Goal: Check status: Check status

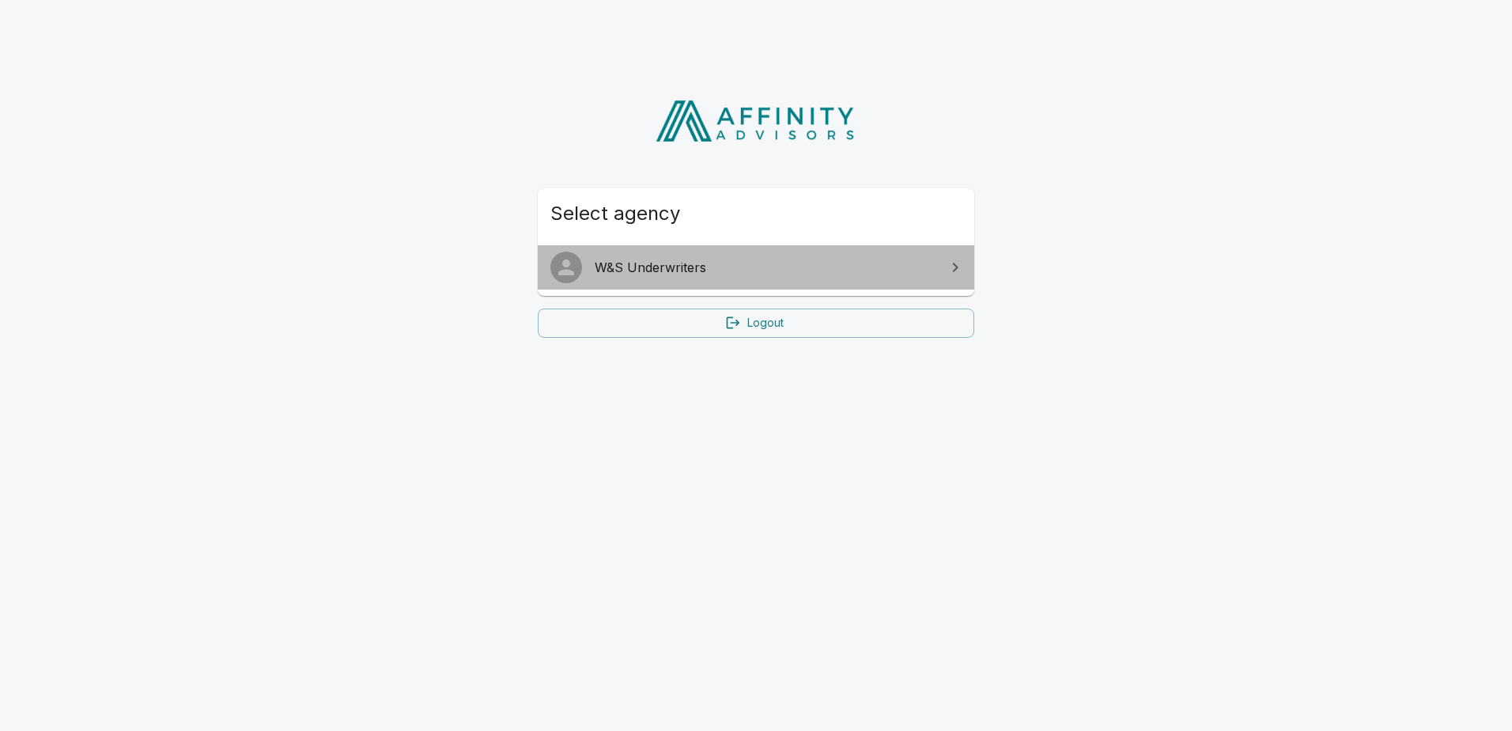
click at [693, 251] on link "W&S Underwriters" at bounding box center [756, 267] width 436 height 44
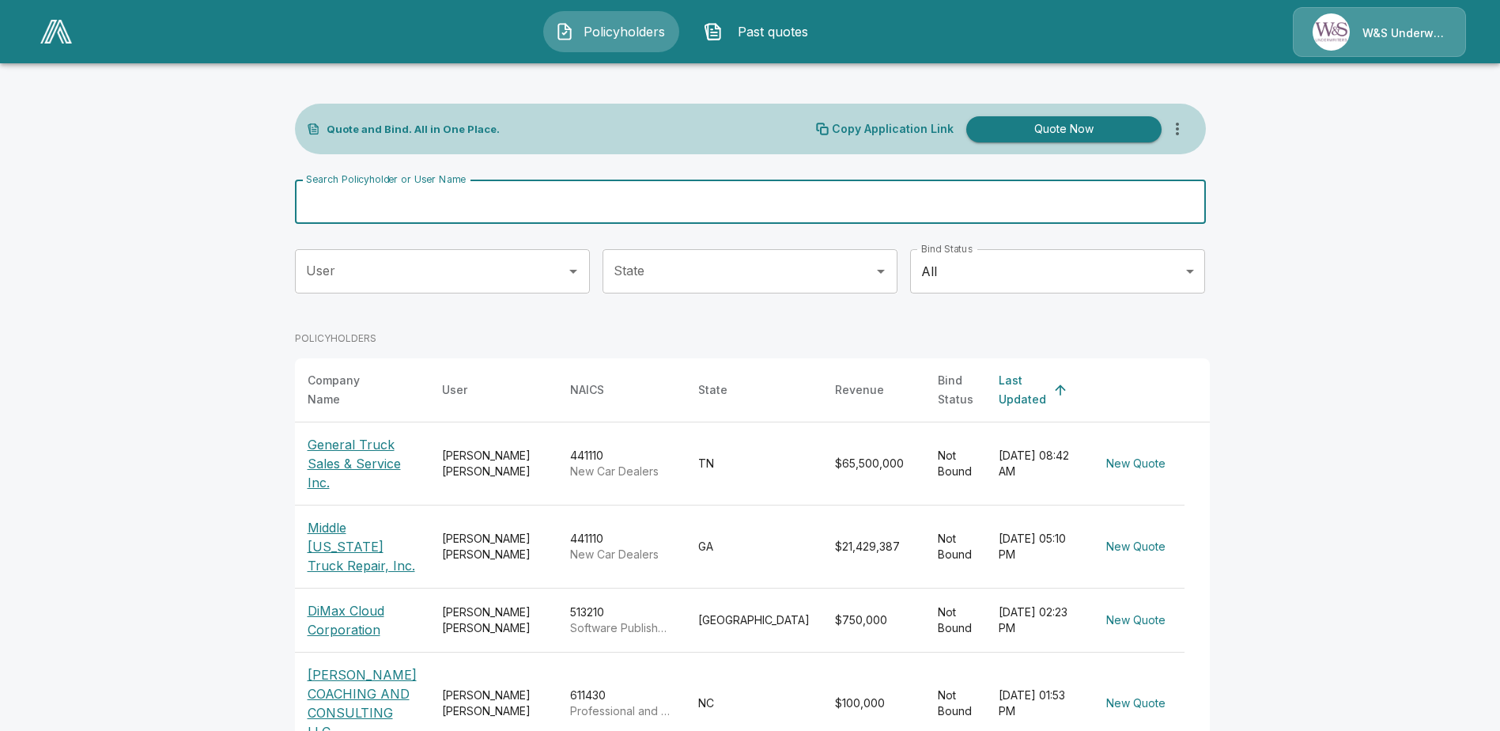
click at [436, 198] on input "Search Policyholder or User Name" at bounding box center [742, 201] width 894 height 44
type input "**********"
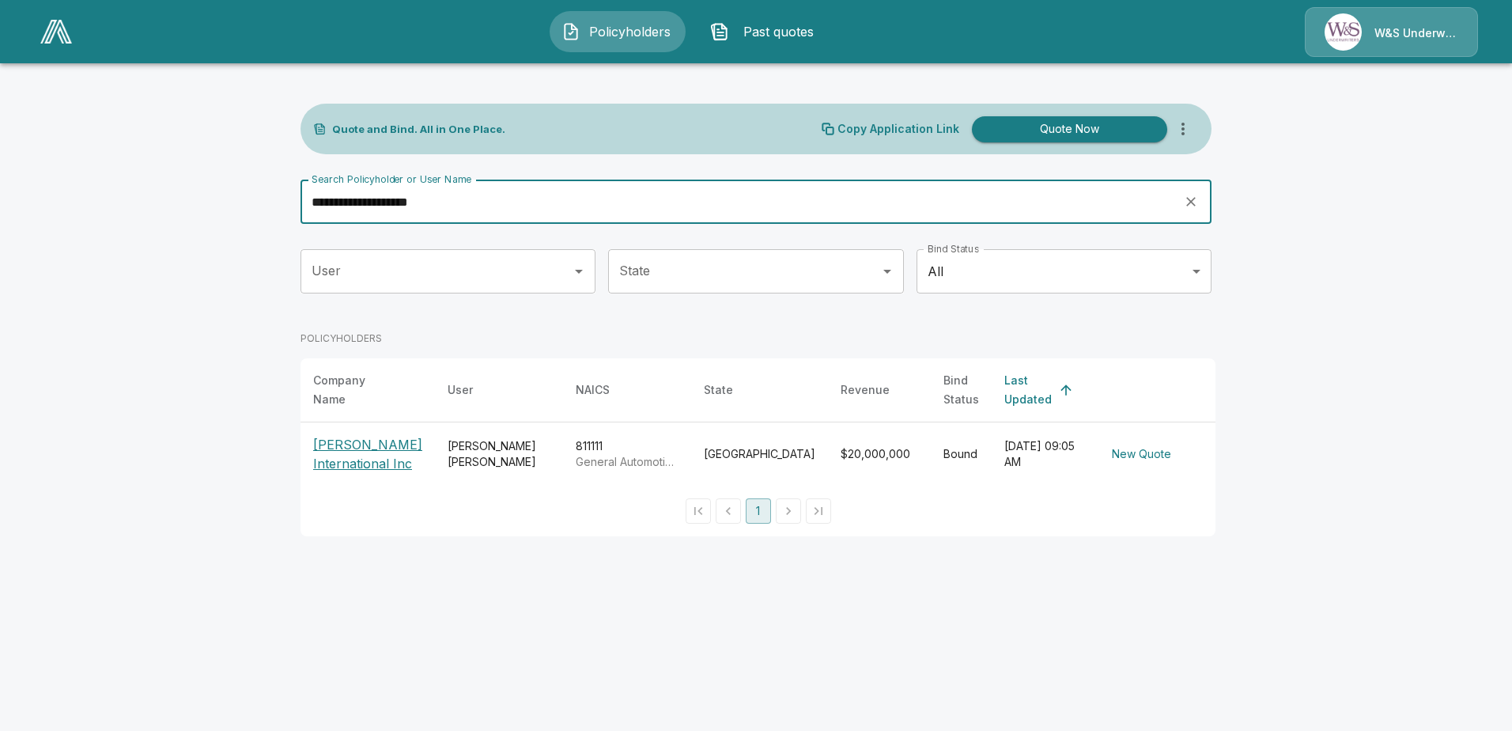
click at [347, 448] on p "Graham International Inc" at bounding box center [367, 454] width 109 height 38
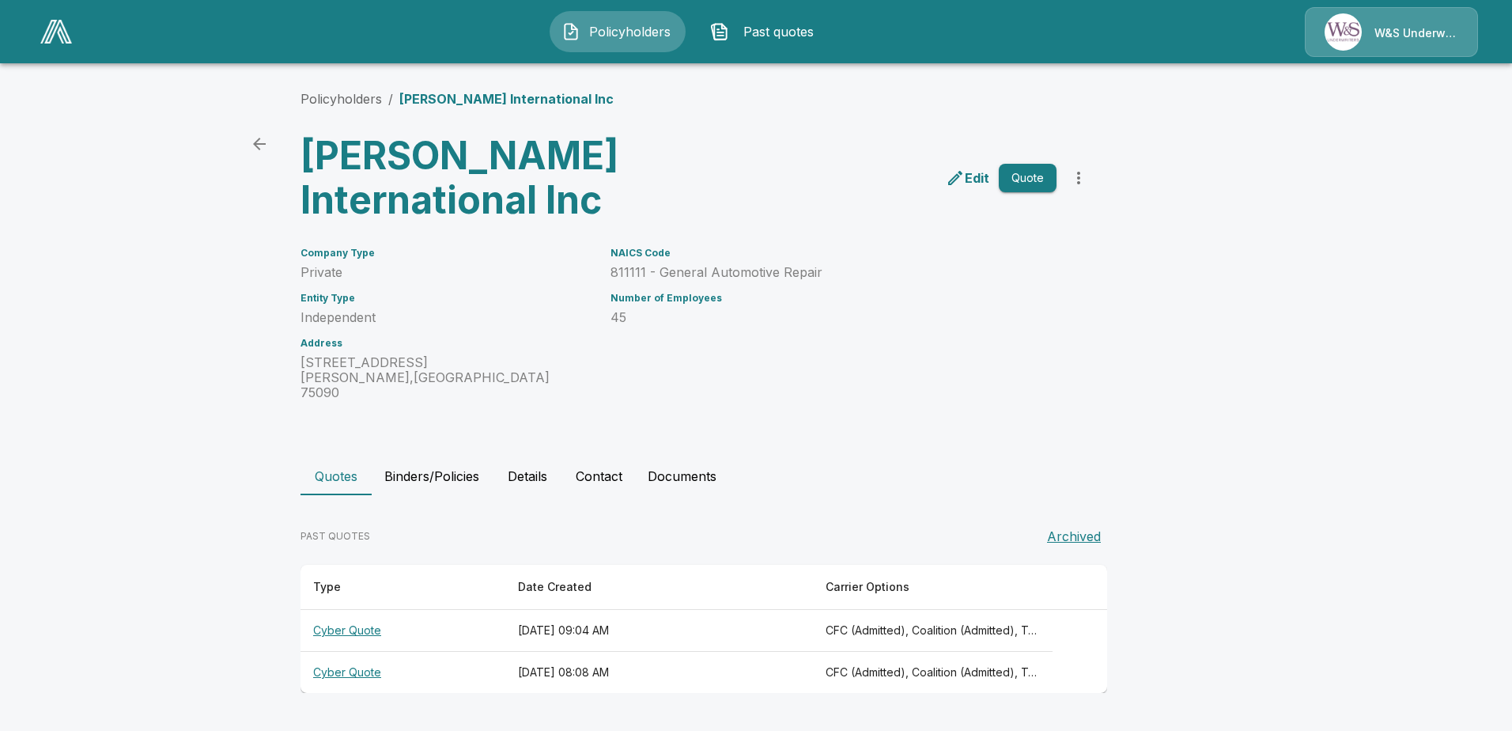
click at [366, 625] on th "Cyber Quote" at bounding box center [402, 631] width 205 height 42
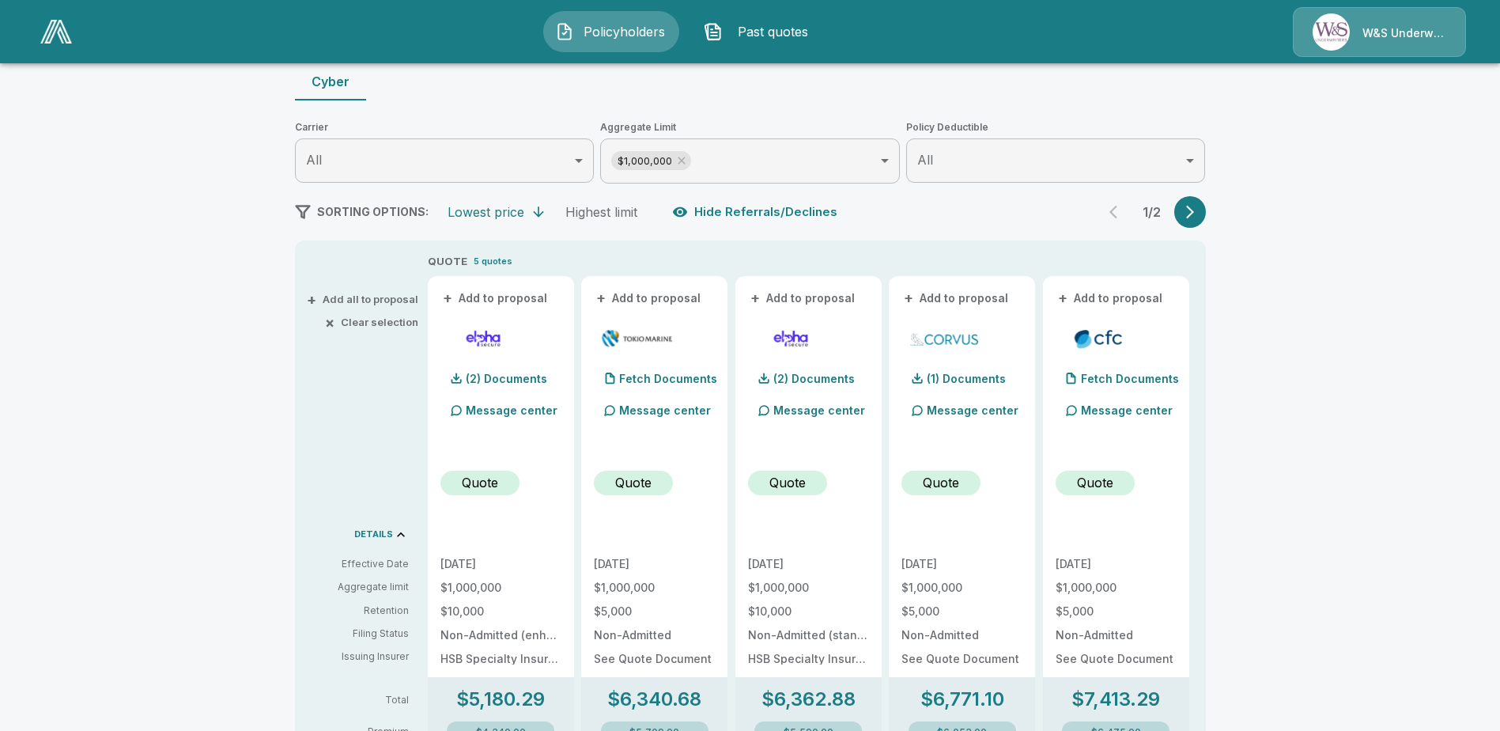
scroll to position [395, 0]
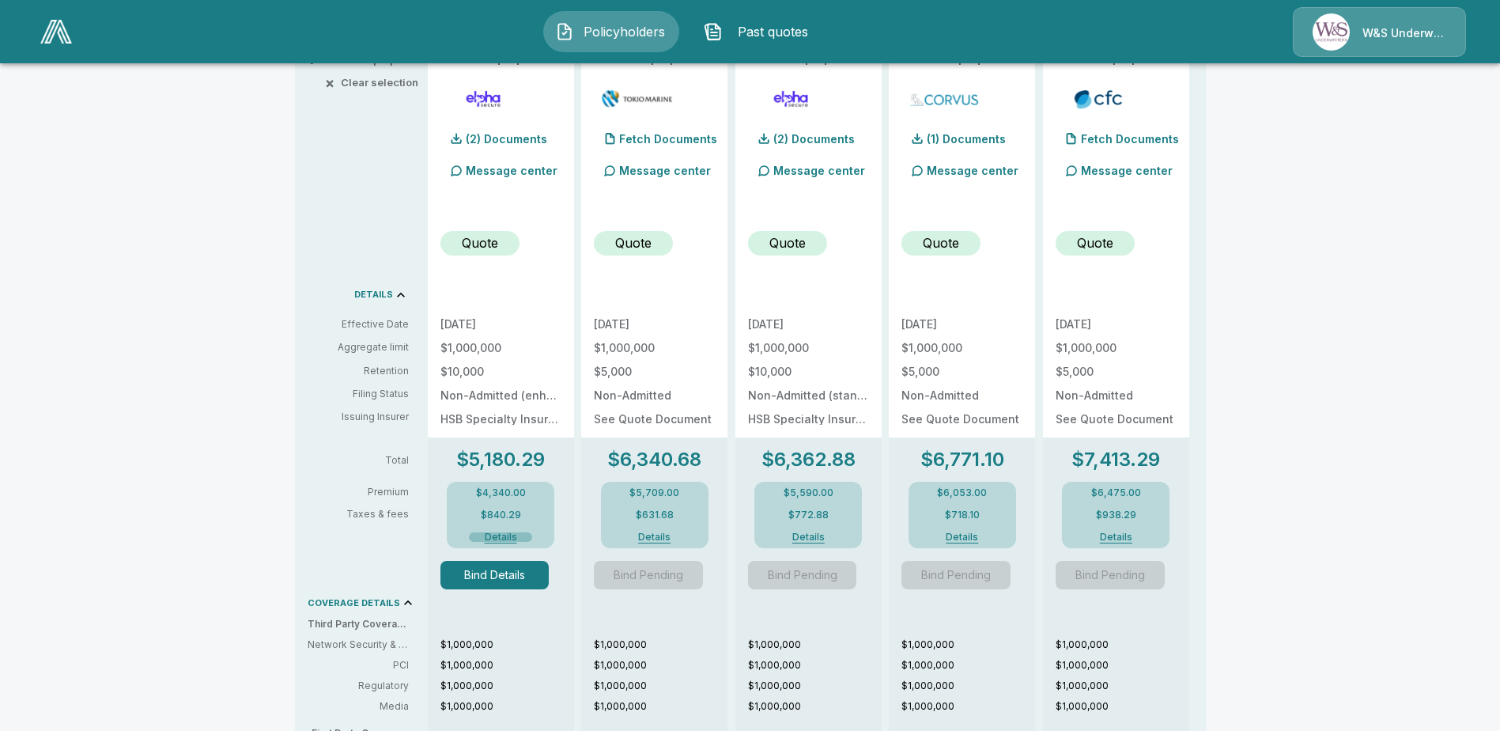
click at [500, 533] on button "Details" at bounding box center [500, 536] width 63 height 9
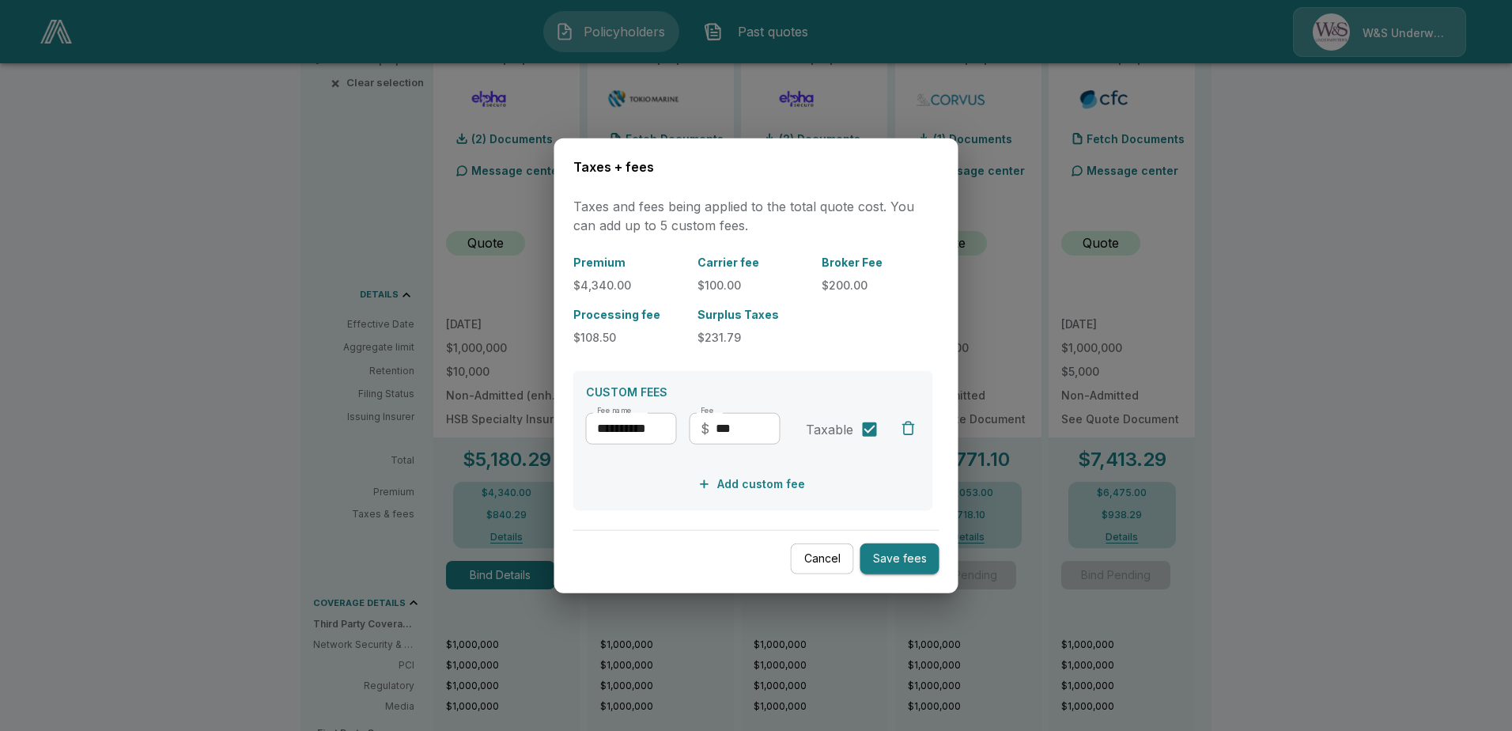
click at [831, 557] on button "Cancel" at bounding box center [822, 558] width 63 height 31
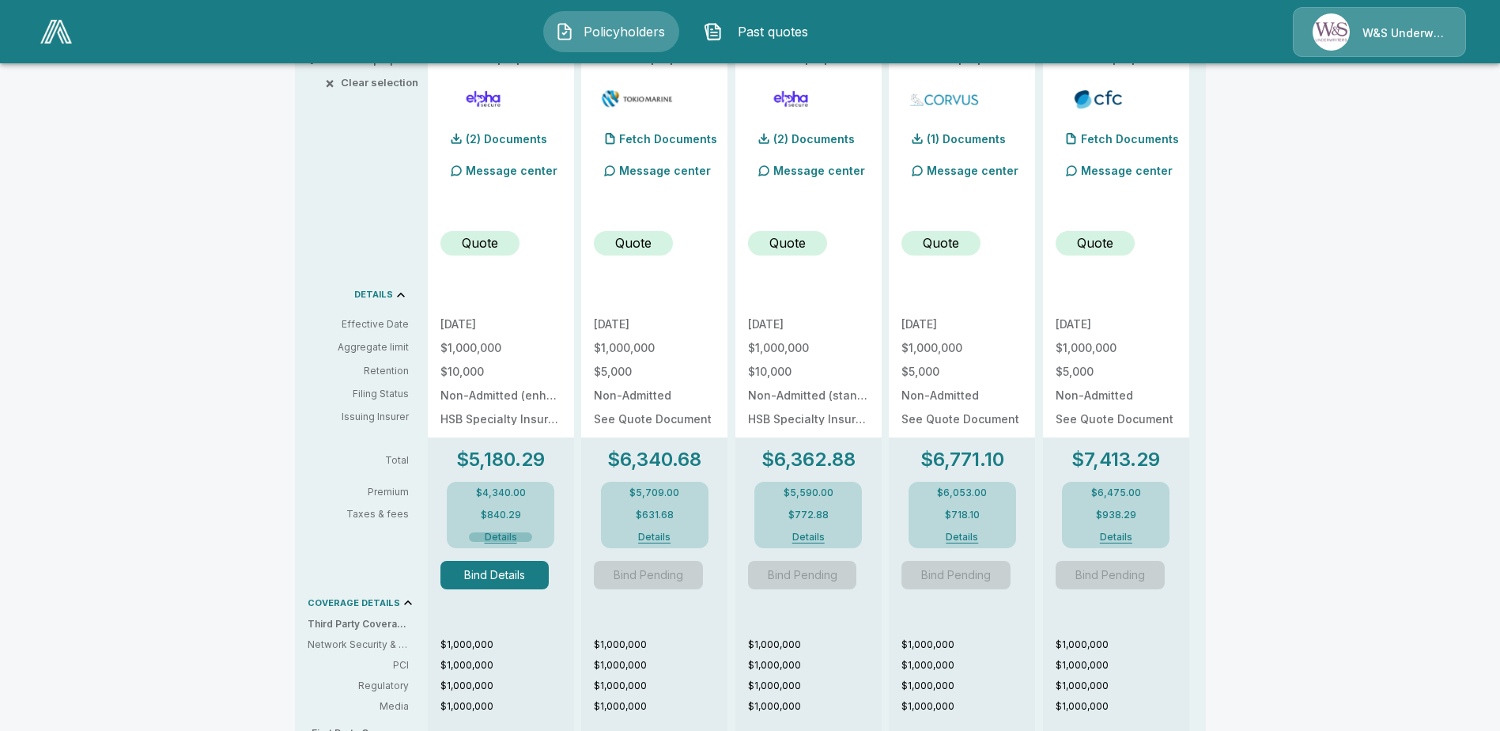
click at [512, 532] on button "Details" at bounding box center [500, 536] width 63 height 9
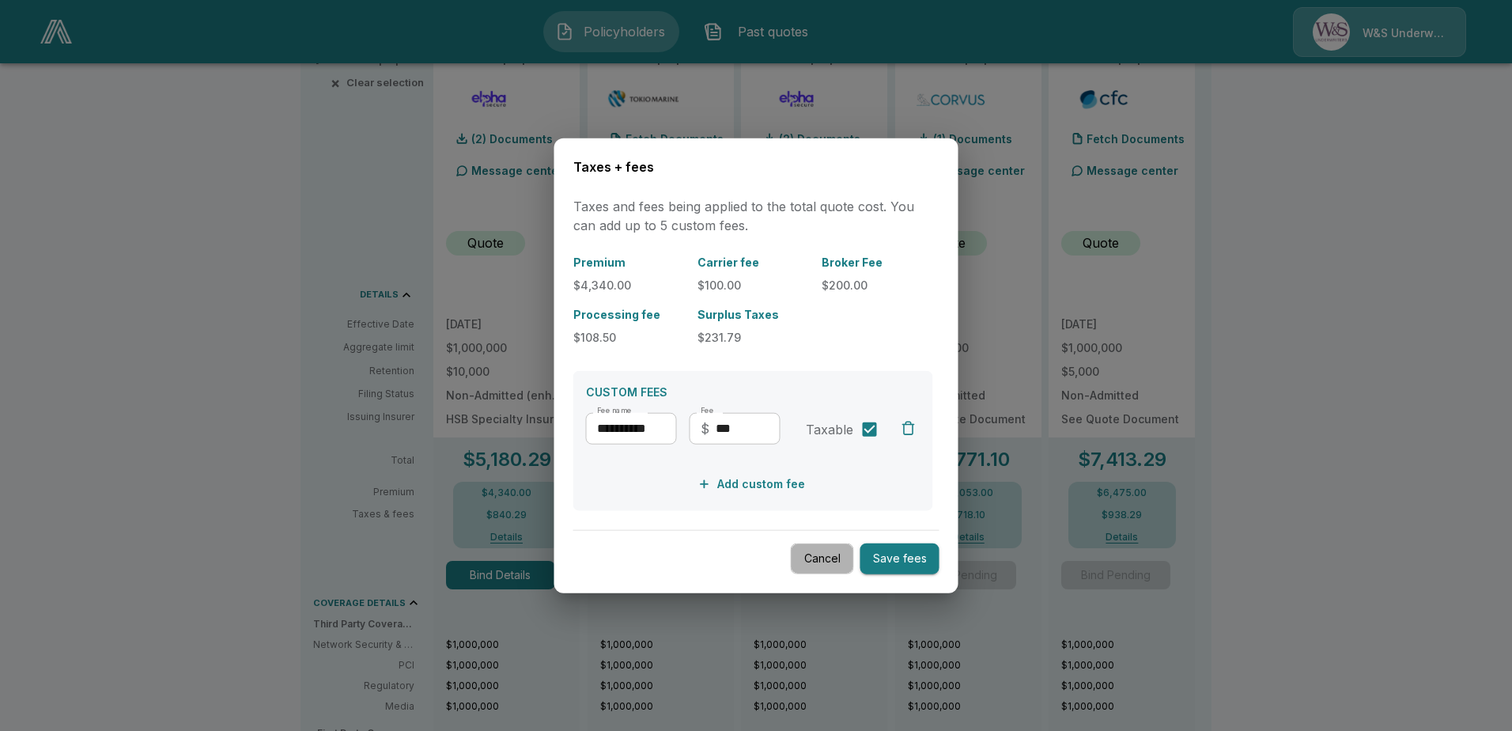
click at [839, 554] on button "Cancel" at bounding box center [822, 558] width 63 height 31
